Goal: Check status: Check status

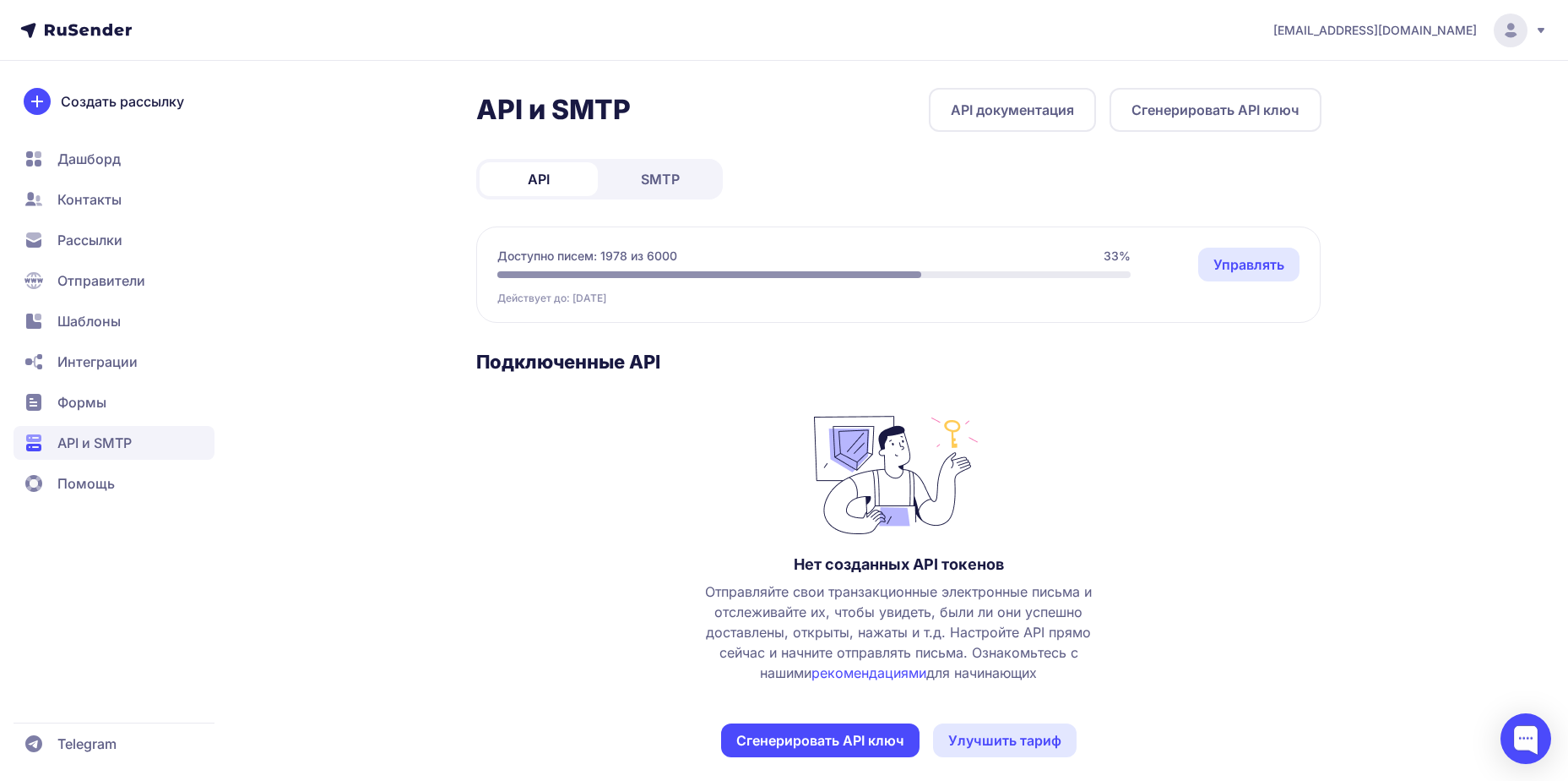
click at [652, 175] on span "SMTP" at bounding box center [660, 178] width 39 height 20
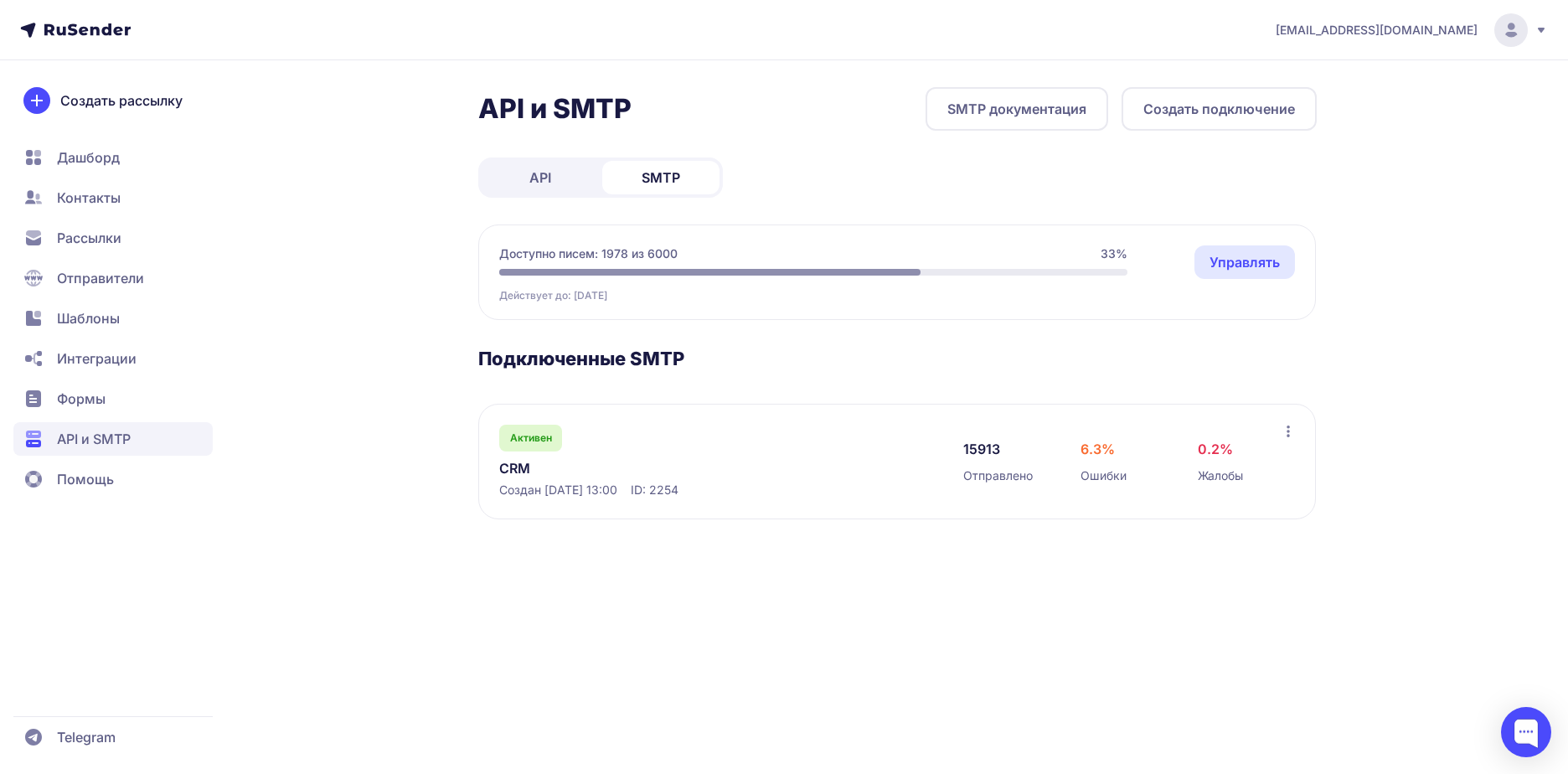
click at [557, 442] on div "Активен" at bounding box center [530, 438] width 63 height 27
click at [536, 469] on link "CRM" at bounding box center [670, 468] width 343 height 20
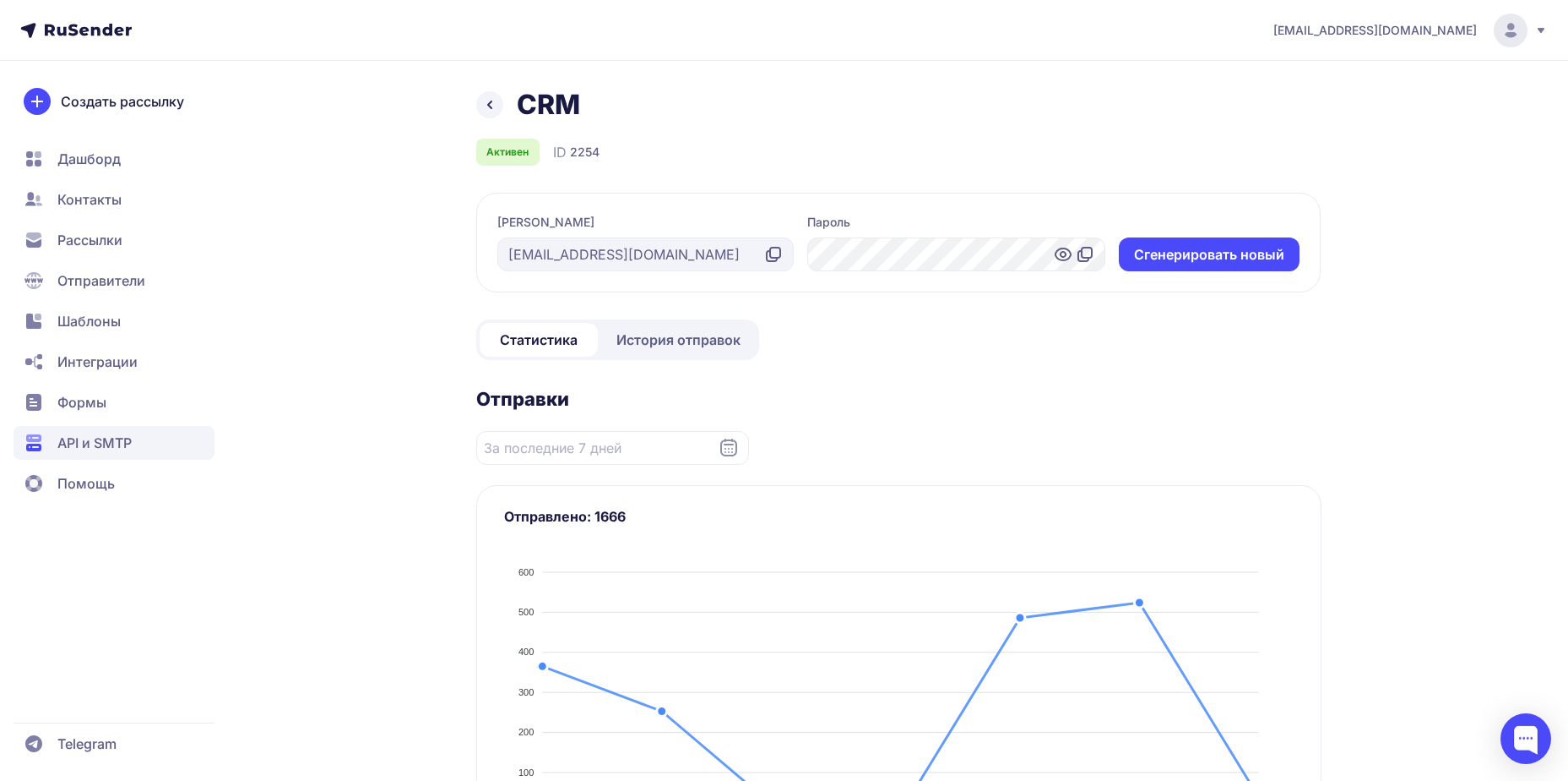
click at [694, 348] on span "История отправок" at bounding box center [678, 339] width 124 height 20
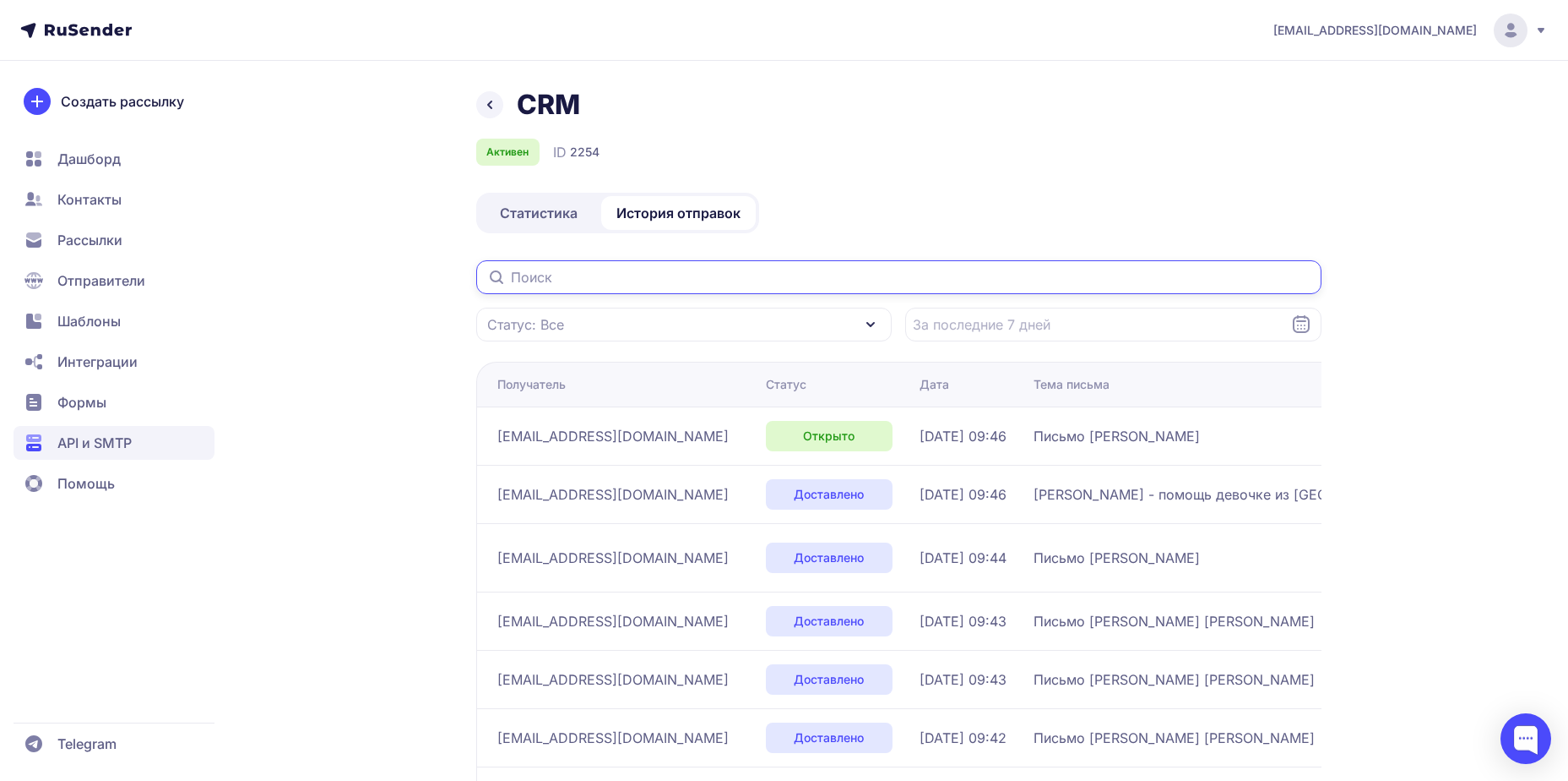
click at [644, 275] on input "text" at bounding box center [899, 278] width 845 height 34
paste input "[EMAIL_ADDRESS][DOMAIN_NAME]"
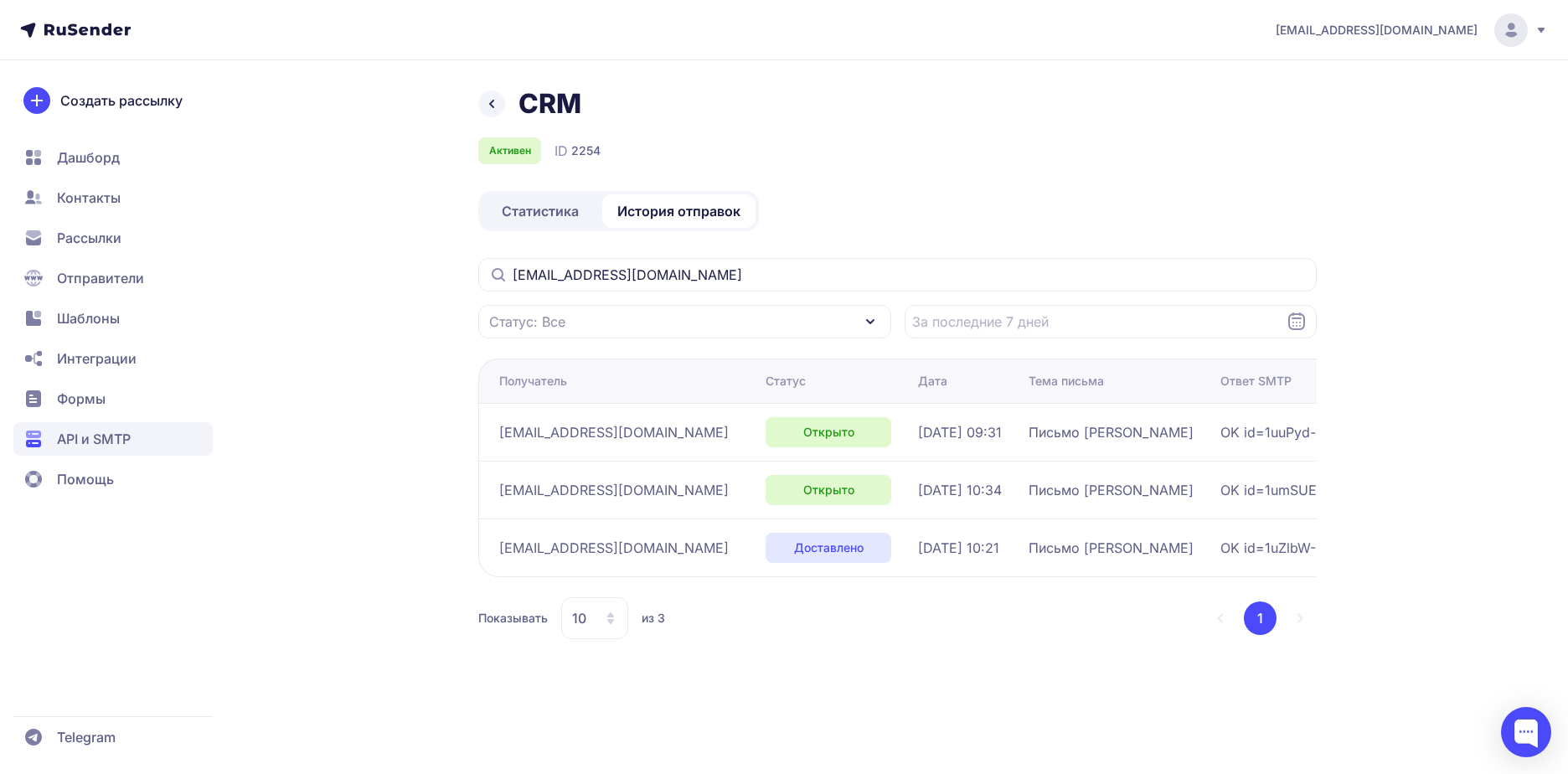
click at [489, 274] on icon at bounding box center [498, 274] width 20 height 20
drag, startPoint x: 655, startPoint y: 274, endPoint x: 391, endPoint y: 281, distance: 264.1
click at [397, 281] on div "CRM Активен ID 2254 Статистика История отправок [EMAIL_ADDRESS][DOMAIN_NAME] Ст…" at bounding box center [784, 383] width 1206 height 592
paste input "[EMAIL_ADDRESS]"
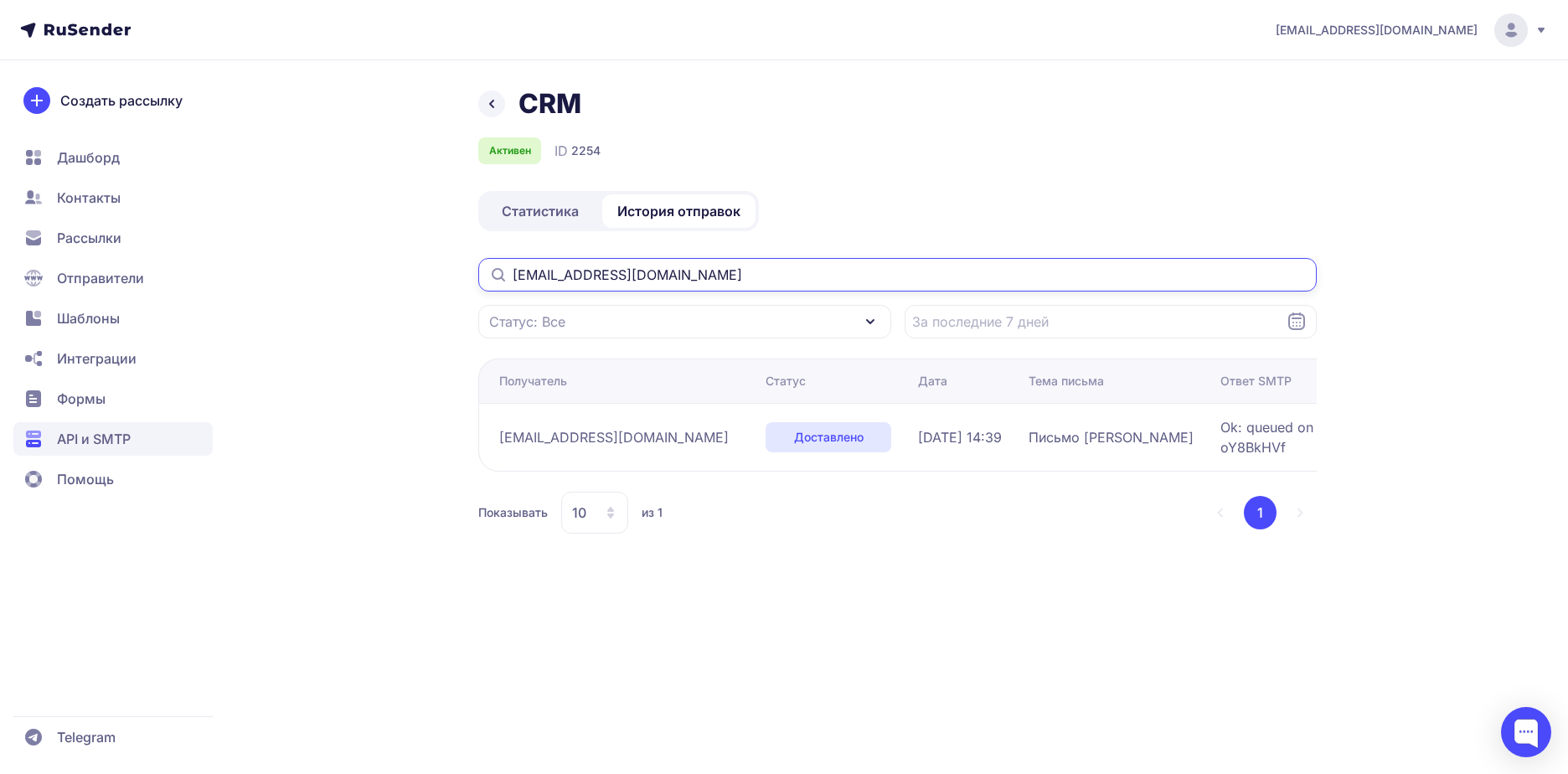
type input "[EMAIL_ADDRESS][DOMAIN_NAME]"
